Goal: Obtain resource: Obtain resource

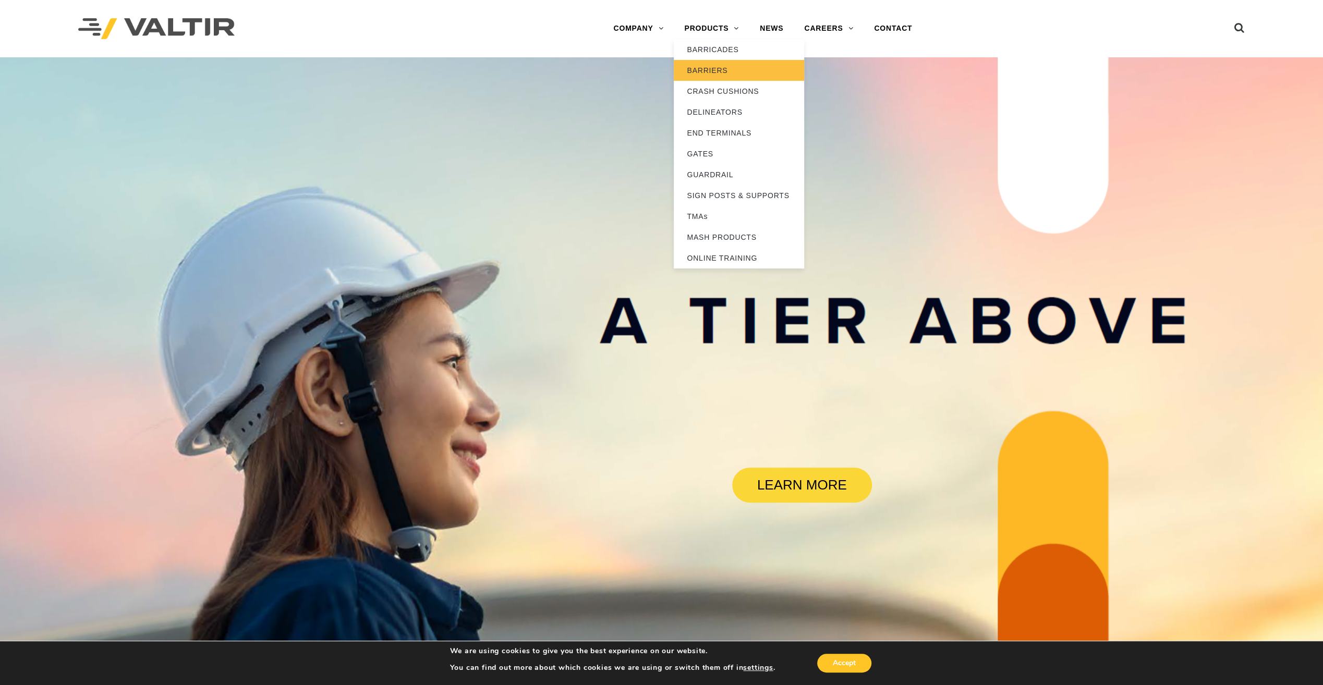
click at [727, 80] on link "BARRIERS" at bounding box center [739, 70] width 130 height 21
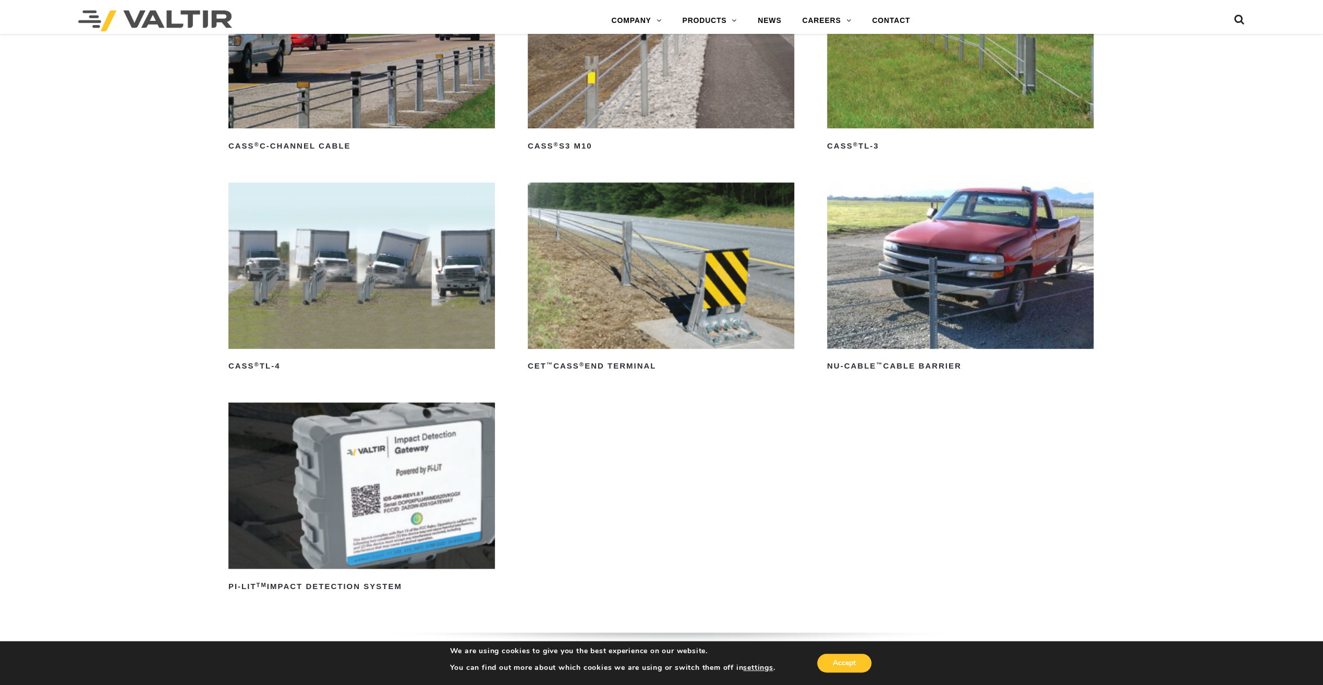
scroll to position [678, 0]
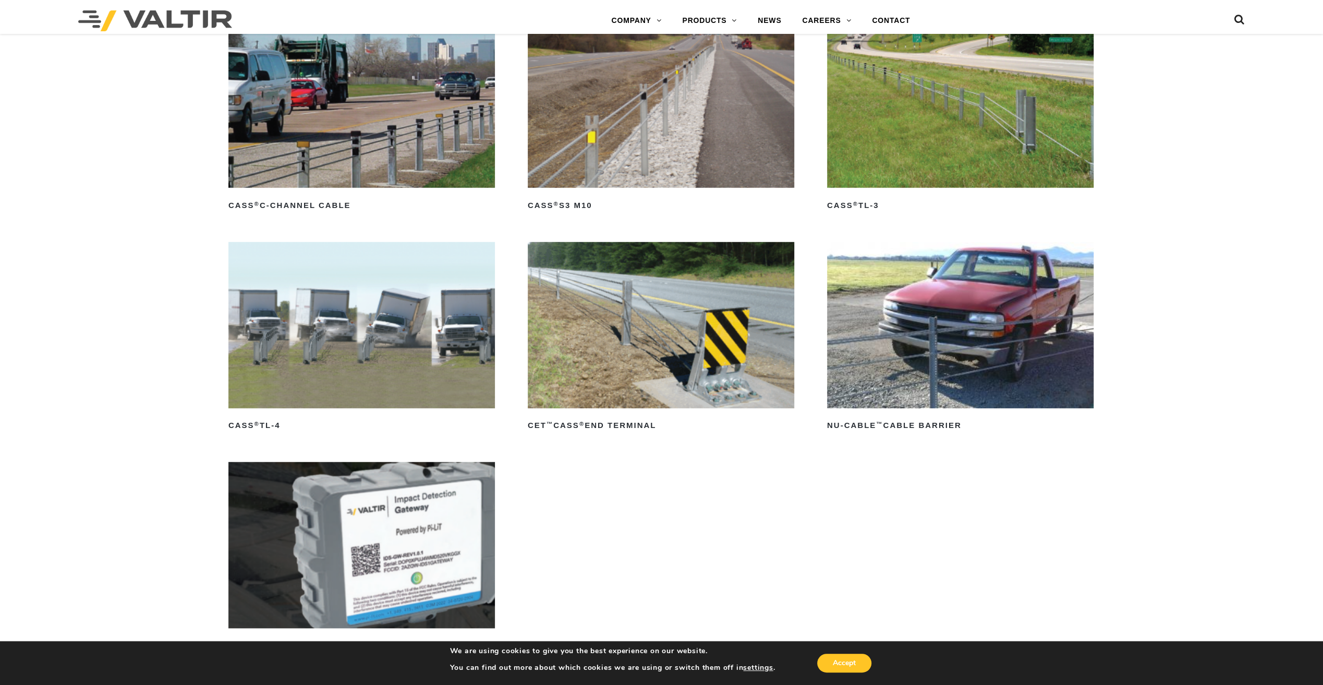
click at [963, 113] on img at bounding box center [960, 104] width 266 height 166
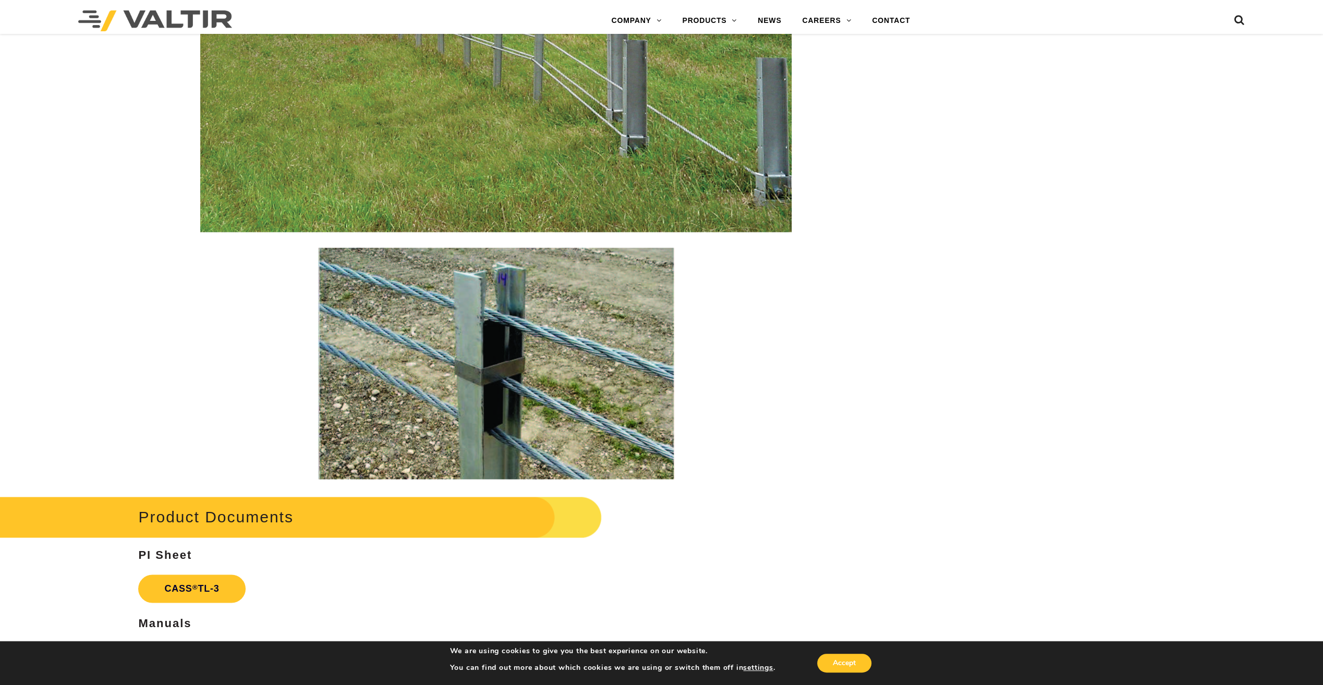
scroll to position [1512, 0]
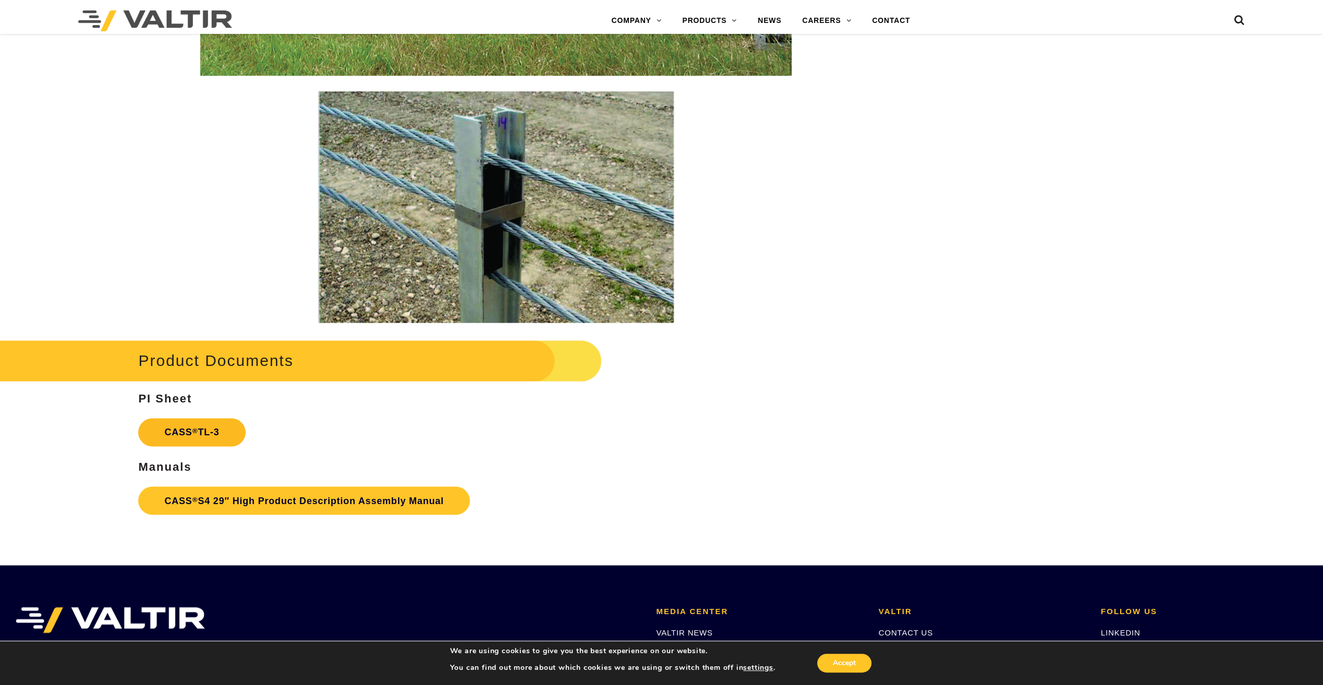
click at [235, 432] on link "CASS ® TL-3" at bounding box center [191, 432] width 107 height 28
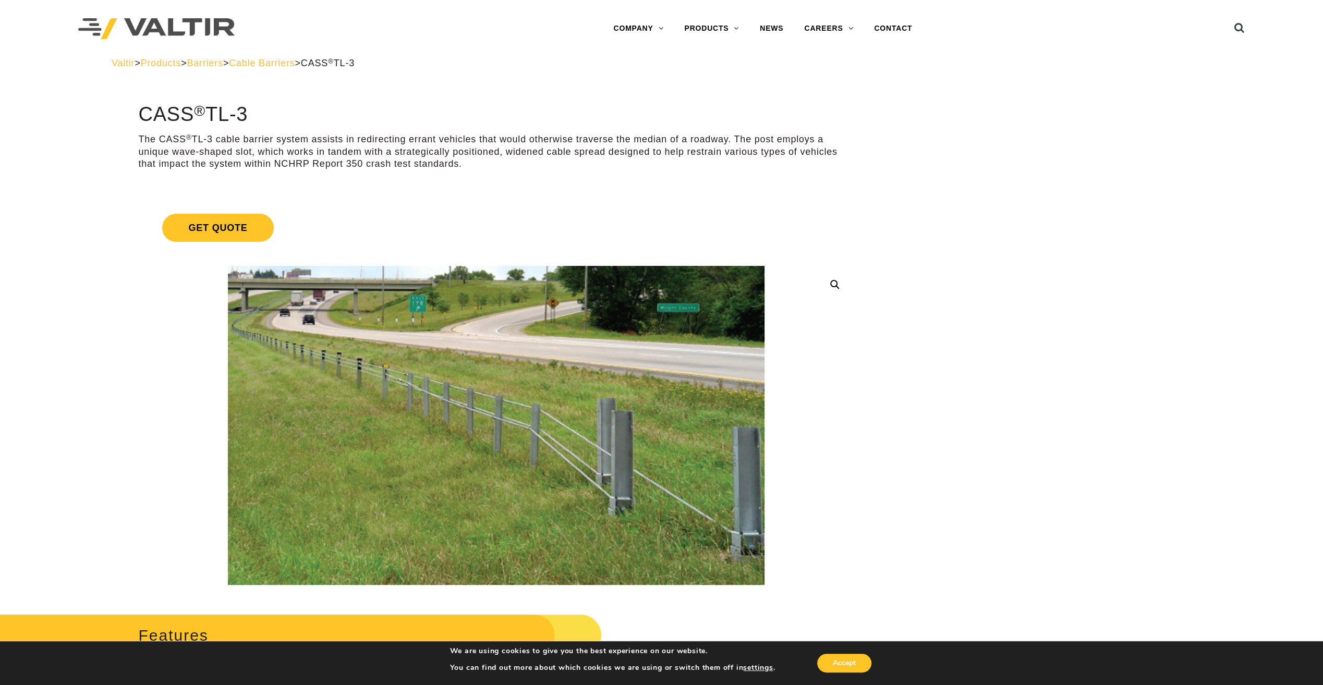
click at [290, 64] on span "Cable Barriers" at bounding box center [262, 63] width 66 height 10
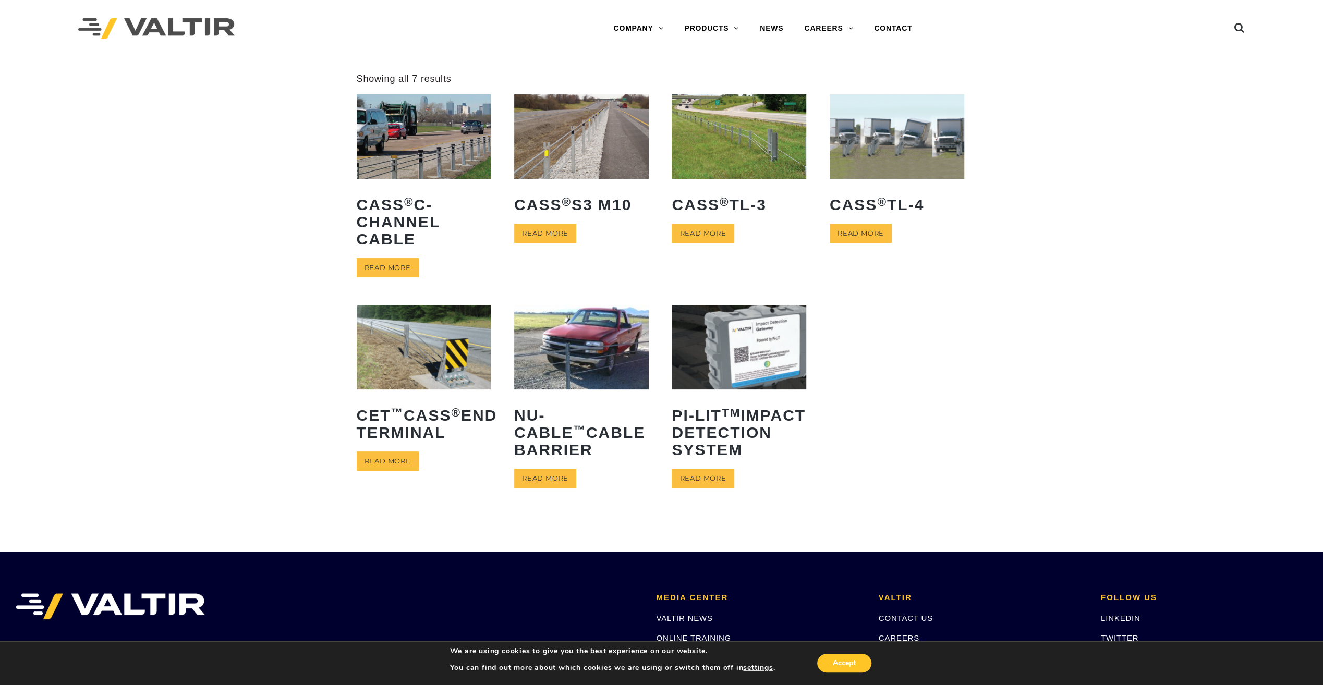
click at [723, 163] on img at bounding box center [738, 136] width 134 height 84
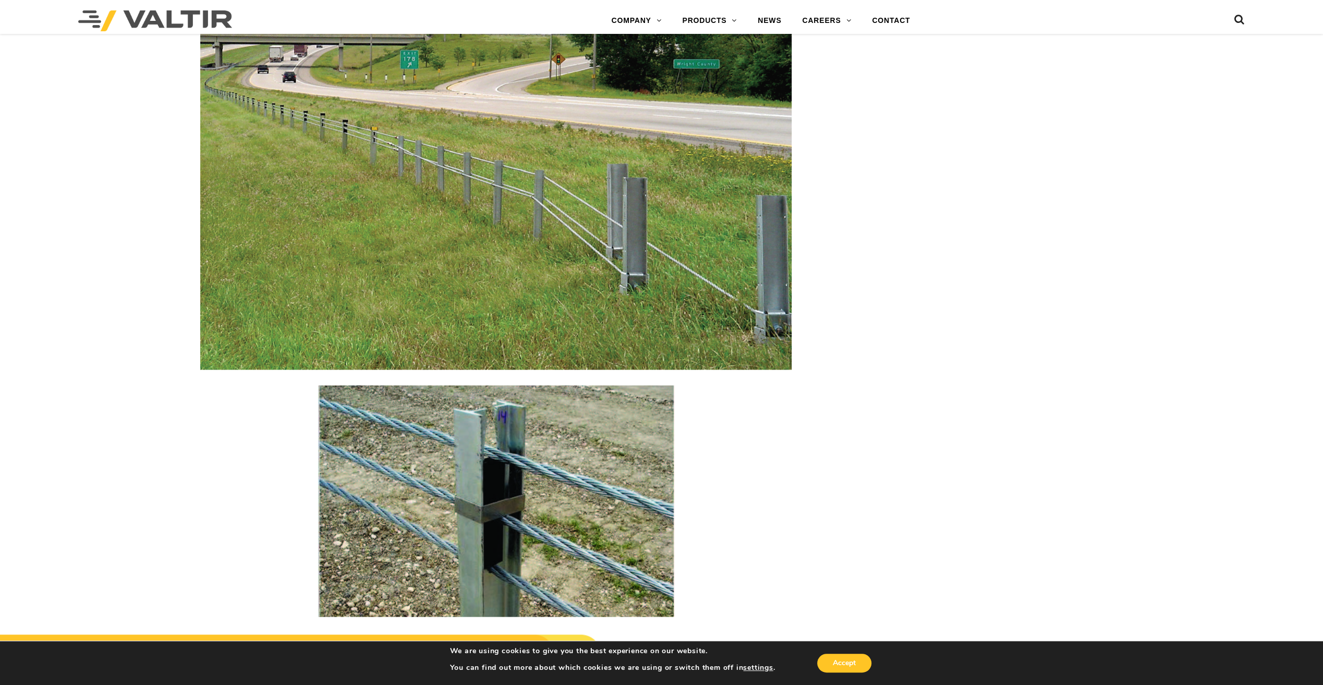
scroll to position [1705, 0]
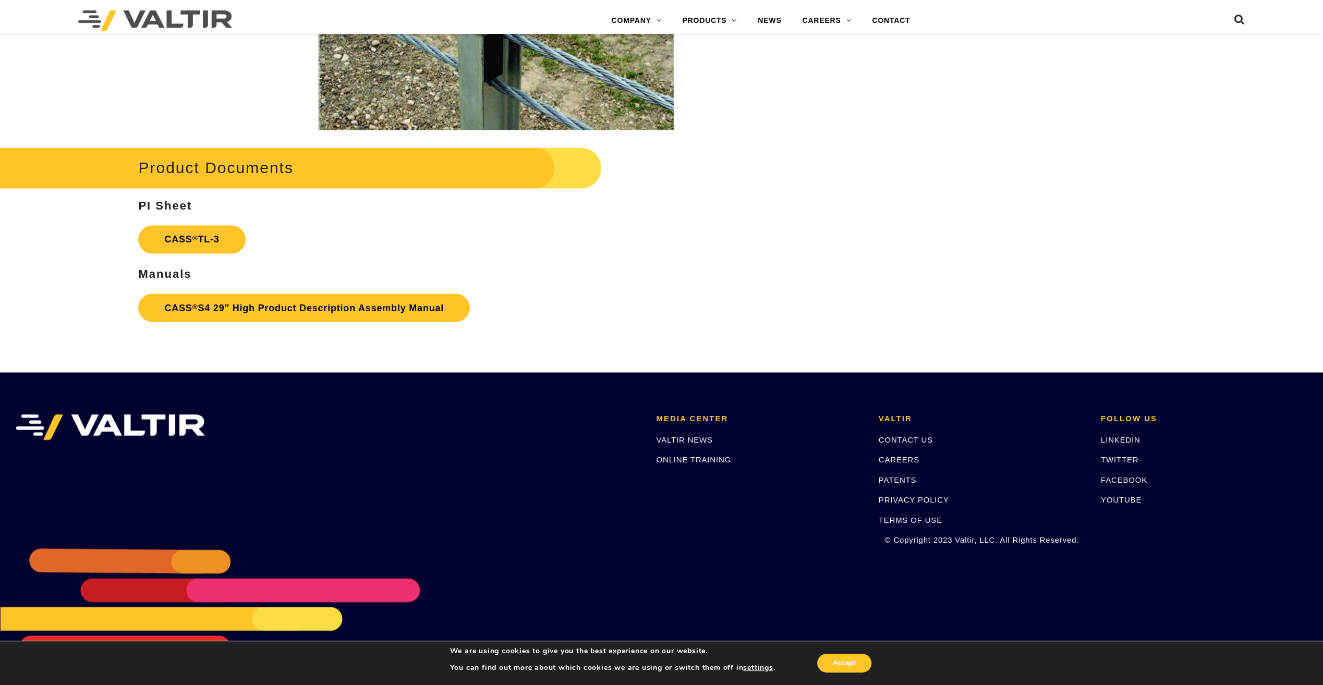
click at [201, 162] on h2 "Product Documents" at bounding box center [271, 167] width 662 height 48
click at [197, 236] on sup "®" at bounding box center [195, 238] width 6 height 8
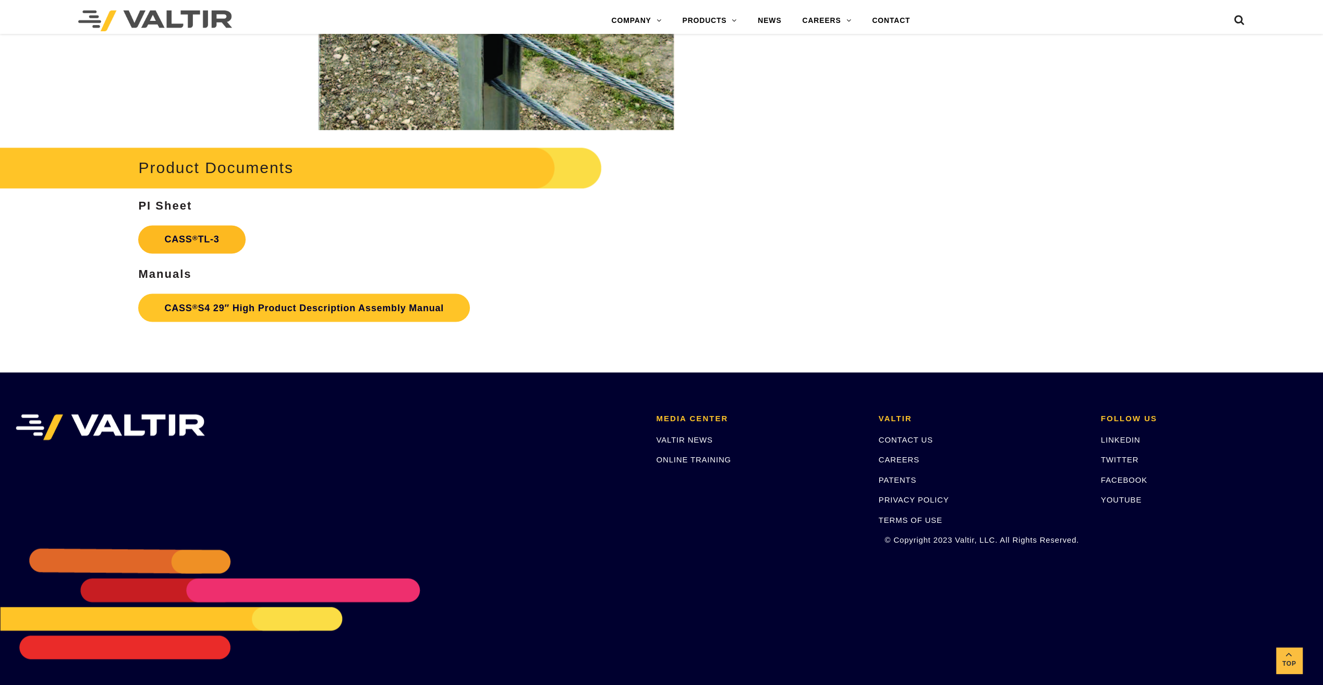
click at [189, 239] on link "CASS ® TL-3" at bounding box center [191, 239] width 107 height 28
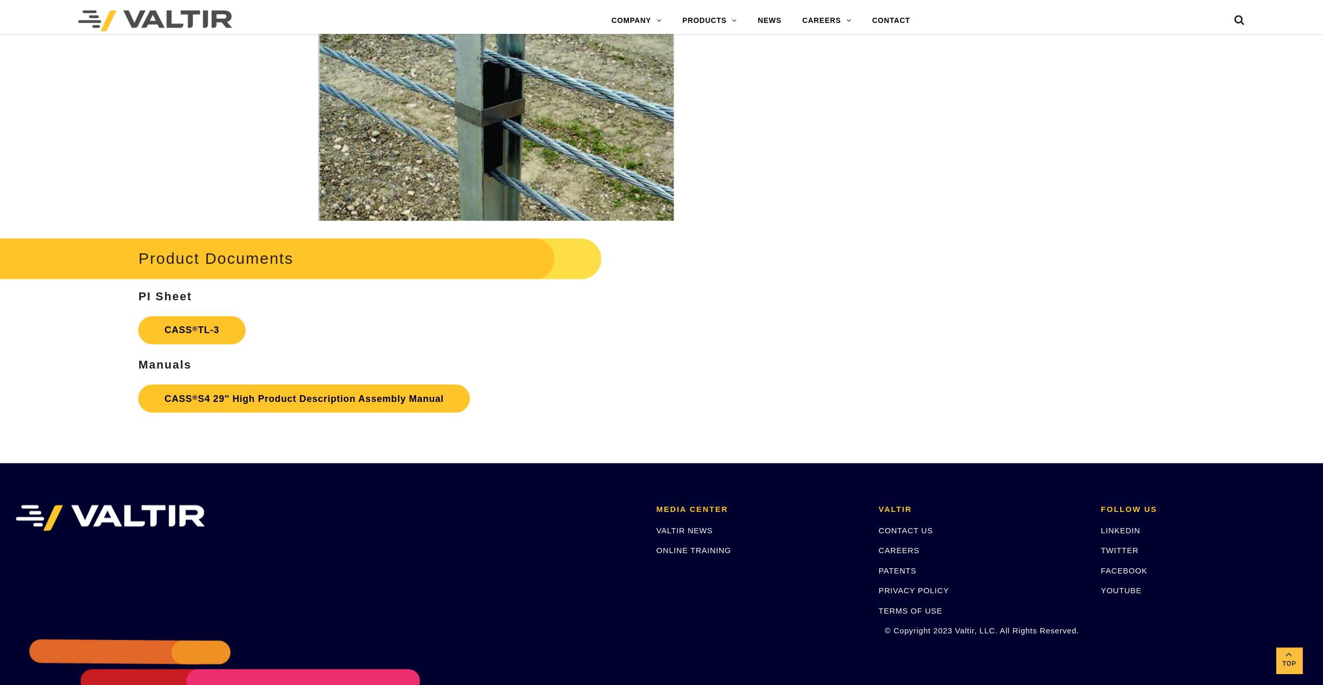
scroll to position [1548, 0]
